Goal: Information Seeking & Learning: Find specific fact

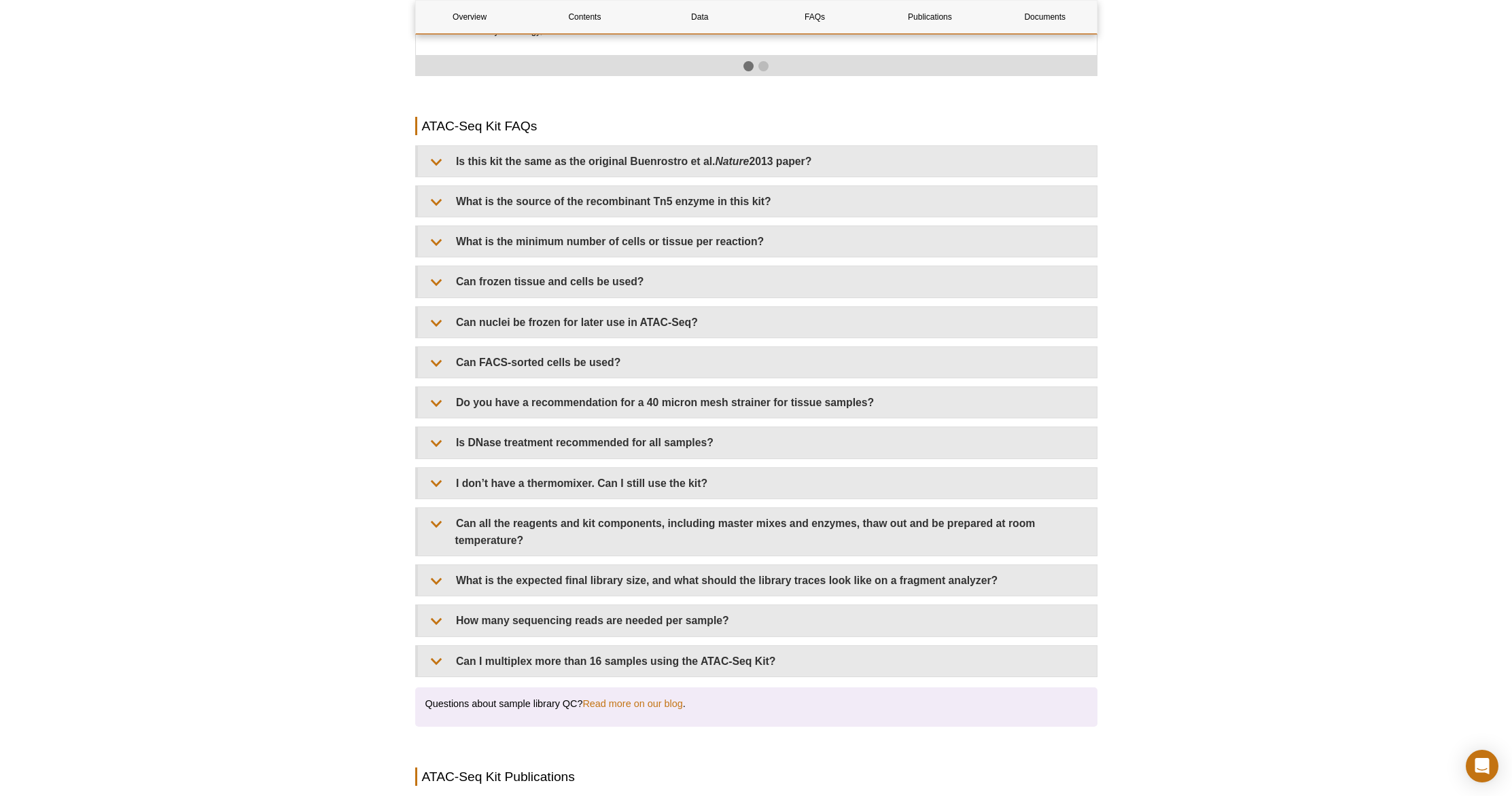
scroll to position [2346, 0]
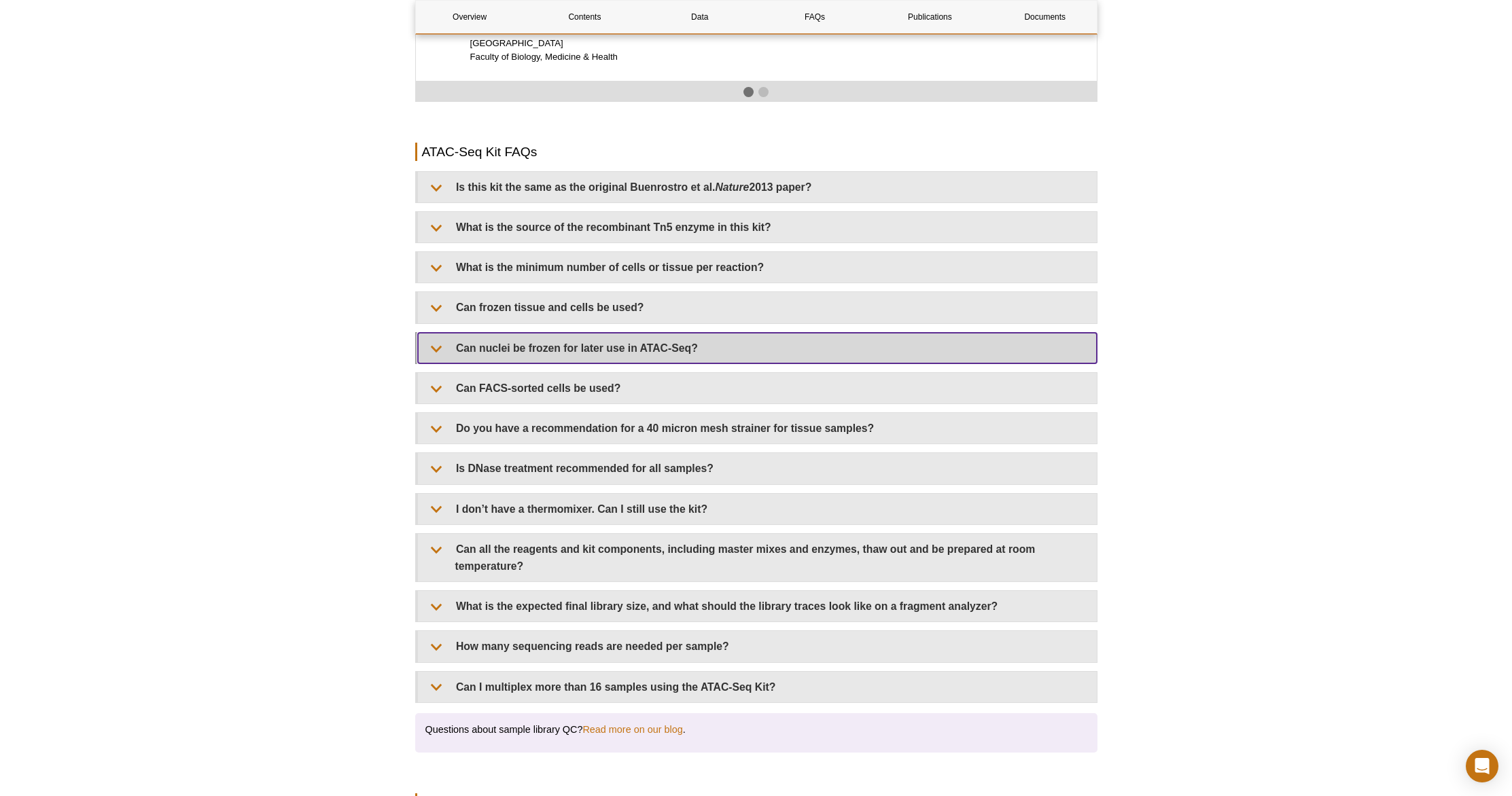
click at [470, 337] on summary "Can nuclei be frozen for later use in ATAC-Seq?" at bounding box center [757, 348] width 679 height 30
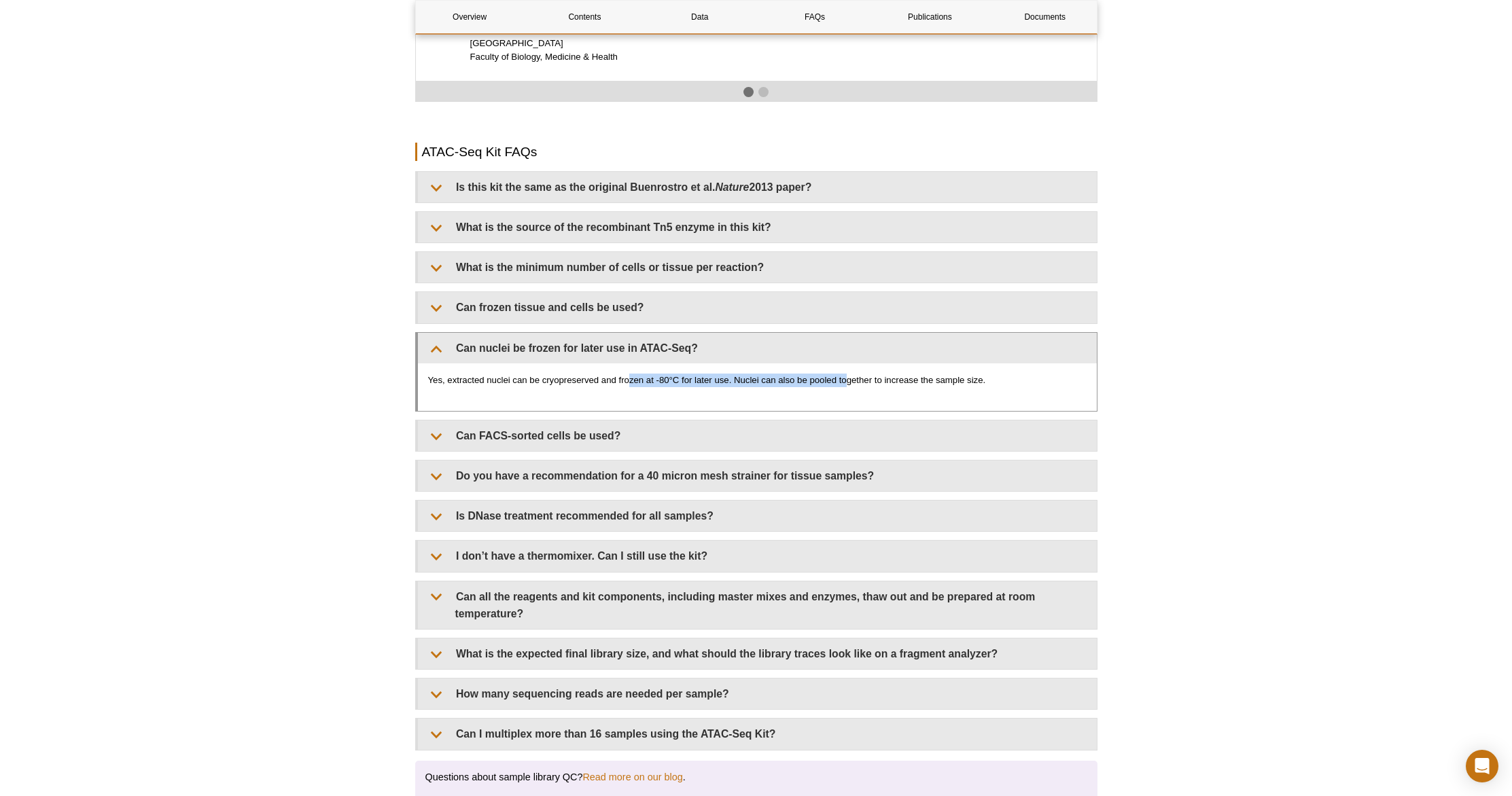
drag, startPoint x: 635, startPoint y: 364, endPoint x: 852, endPoint y: 370, distance: 217.1
click at [846, 374] on p "Yes, extracted nuclei can be cryopreserved and frozen at -80°C for later use. N…" at bounding box center [757, 380] width 659 height 13
click at [859, 374] on p "Yes, extracted nuclei can be cryopreserved and frozen at -80°C for later use. N…" at bounding box center [757, 380] width 659 height 13
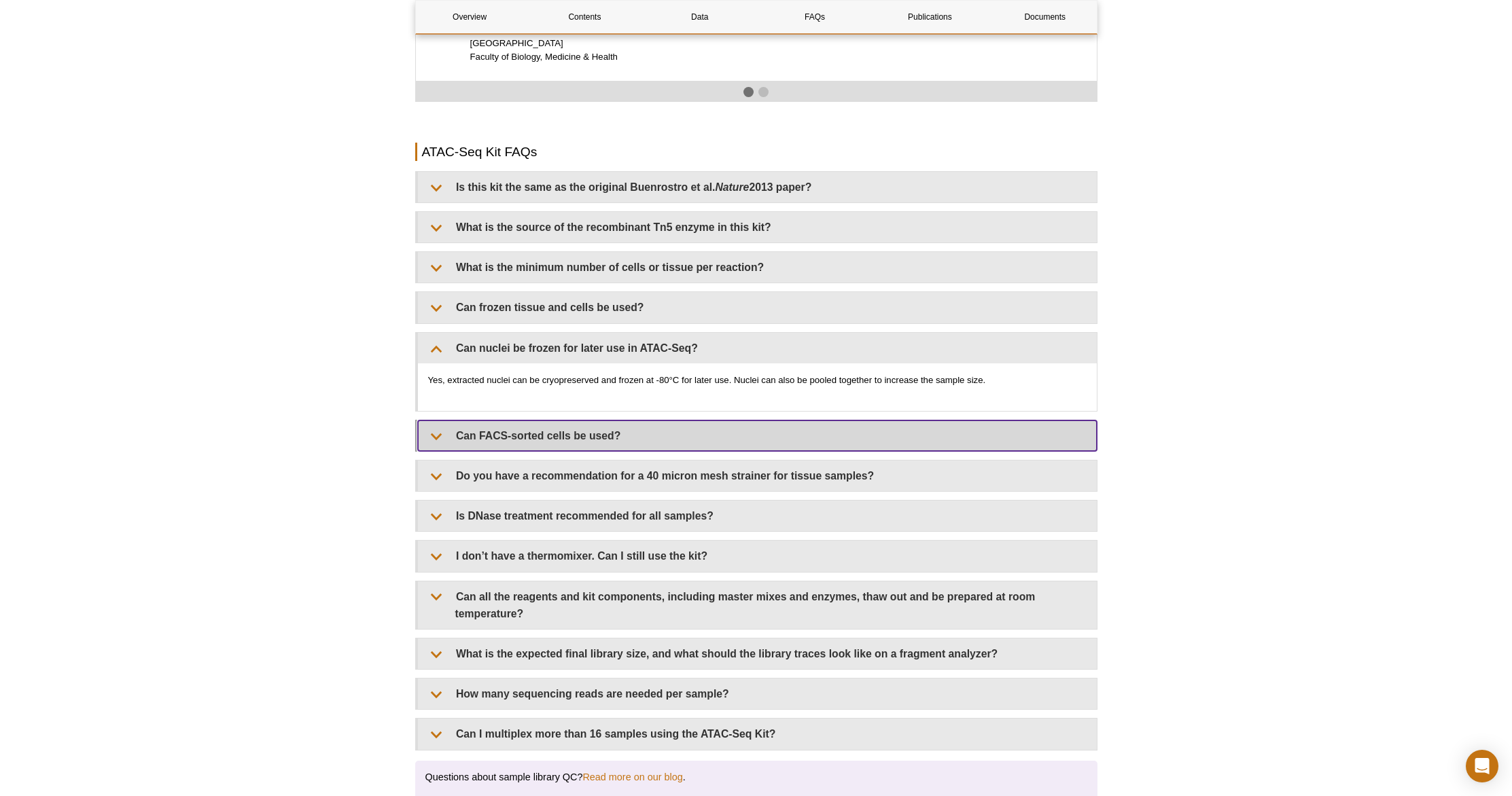
click at [562, 421] on summary "Can FACS-sorted cells be used?" at bounding box center [757, 436] width 679 height 30
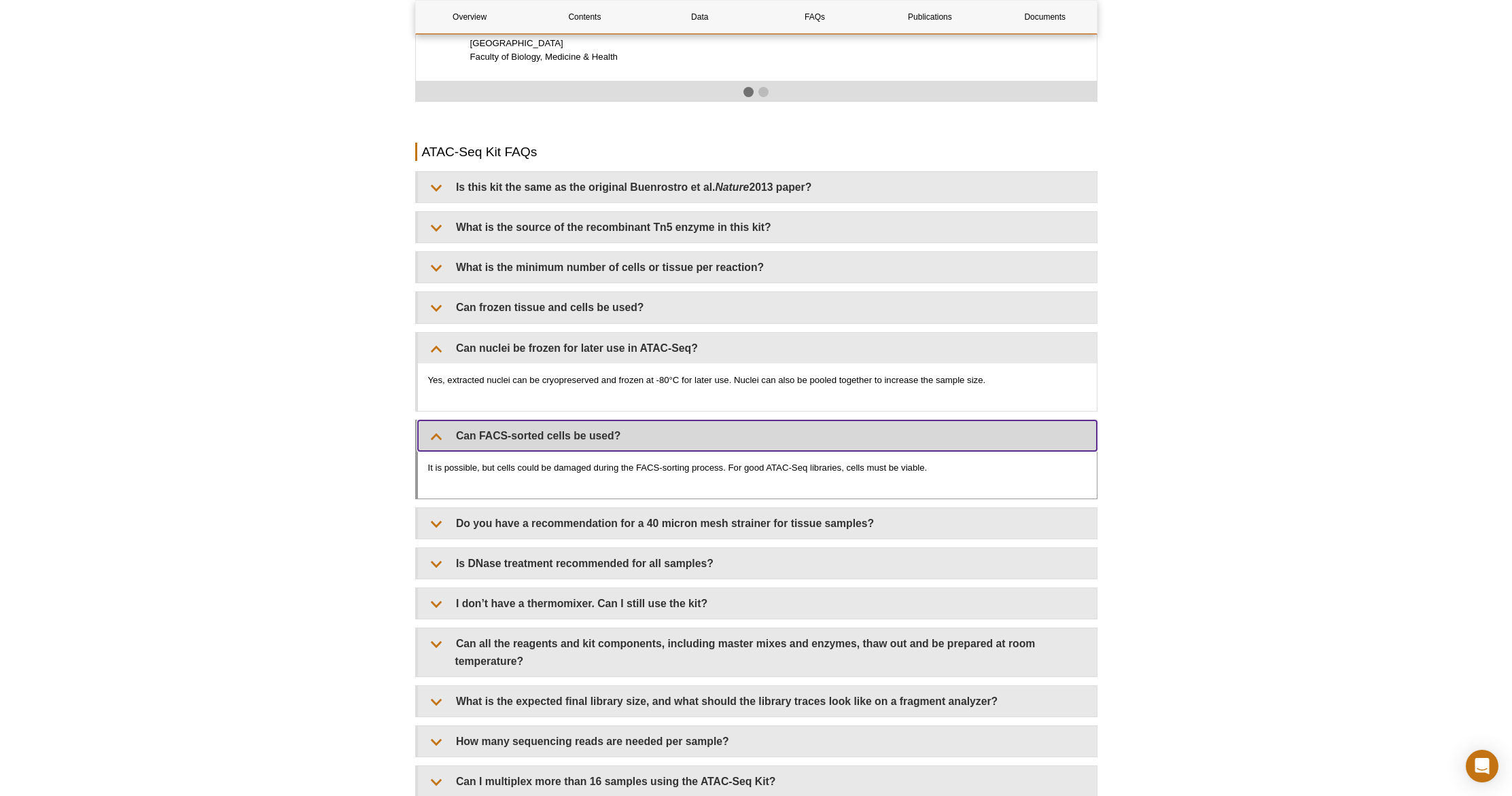
click at [562, 421] on summary "Can FACS-sorted cells be used?" at bounding box center [757, 436] width 679 height 30
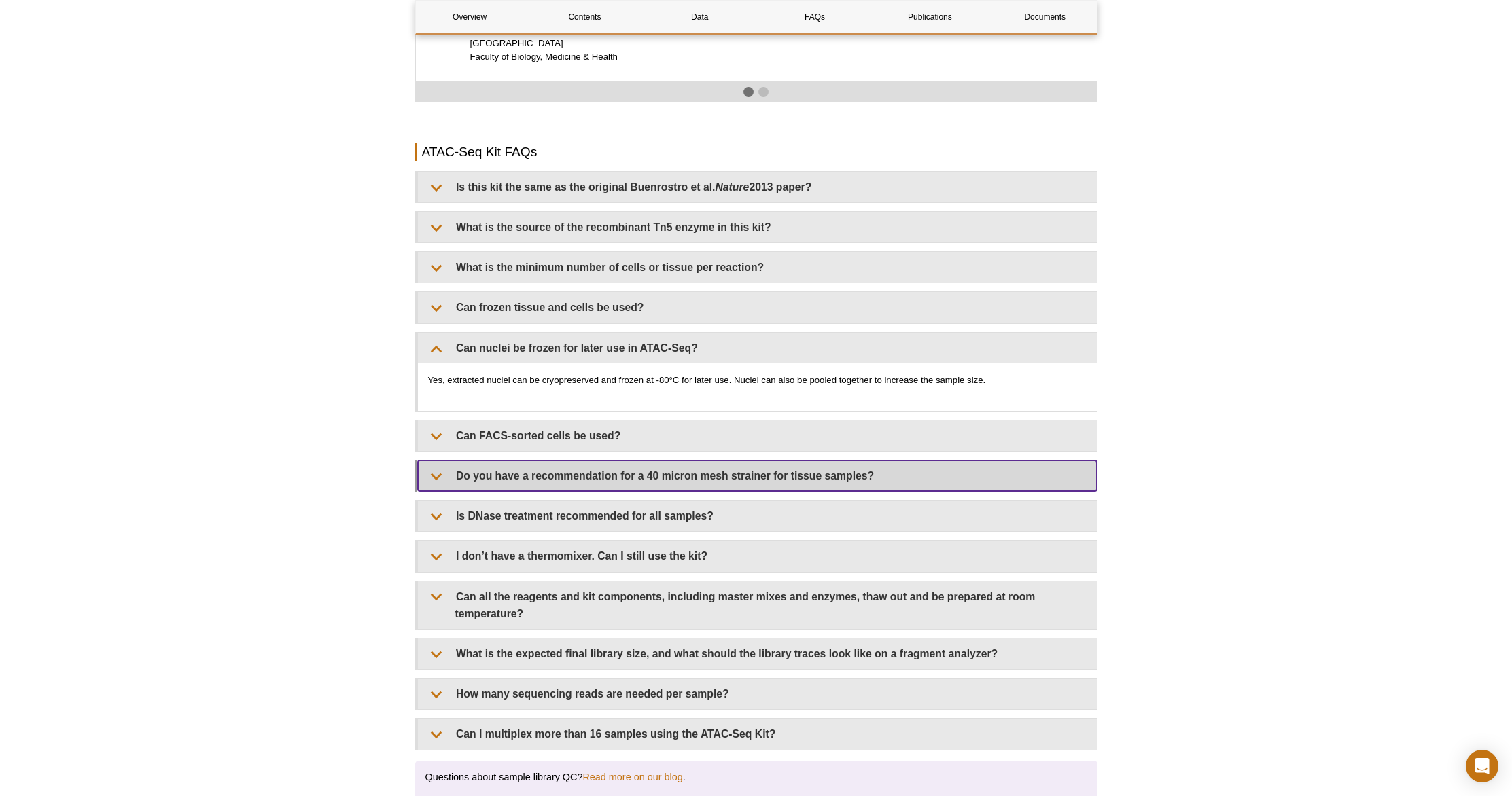
click at [687, 470] on summary "Do you have a recommendation for a 40 micron mesh strainer for tissue samples?" at bounding box center [757, 476] width 679 height 30
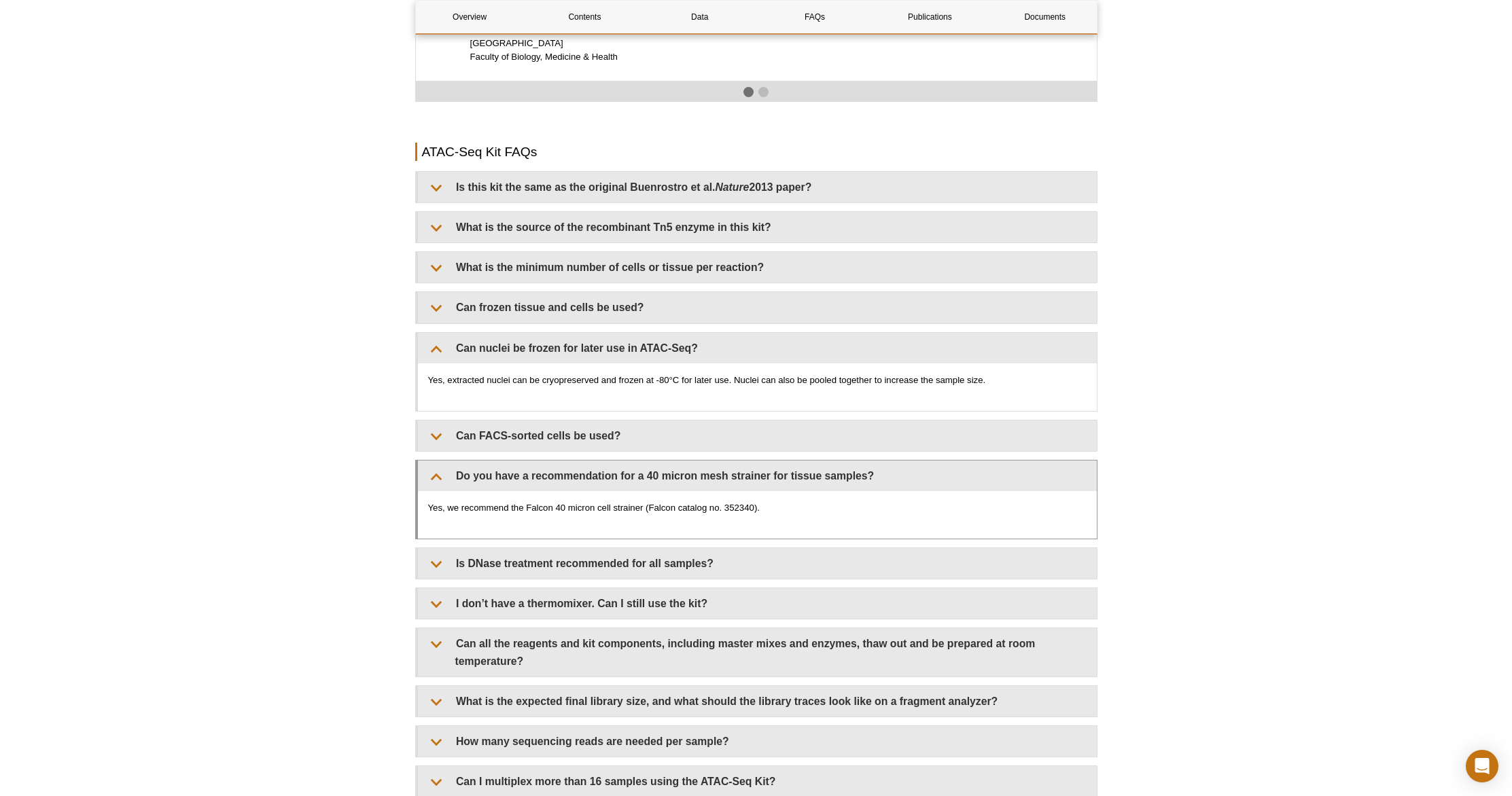
click at [626, 502] on p "Yes, we recommend the Falcon 40 micron cell strainer (Falcon catalog no. 352340…" at bounding box center [757, 508] width 659 height 13
click at [738, 502] on p "Yes, we recommend the Falcon 40 micron cell strainer (Falcon catalog no. 352340…" at bounding box center [757, 508] width 659 height 13
copy p "352340"
